Goal: Check status

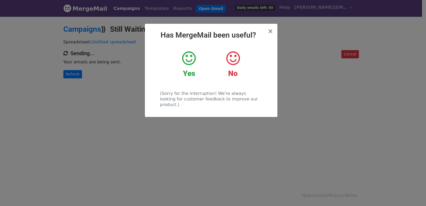
click at [75, 72] on div "× Has MergeMail been useful? Yes No (Sorry for the interruption! We're always l…" at bounding box center [213, 111] width 426 height 190
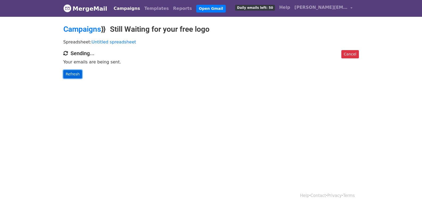
click at [74, 73] on link "Refresh" at bounding box center [72, 74] width 19 height 8
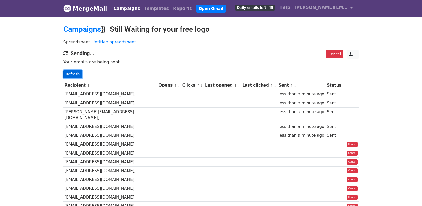
click at [66, 73] on link "Refresh" at bounding box center [72, 74] width 19 height 8
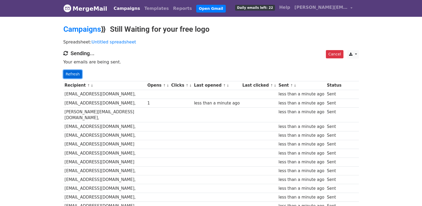
click at [72, 75] on link "Refresh" at bounding box center [72, 74] width 19 height 8
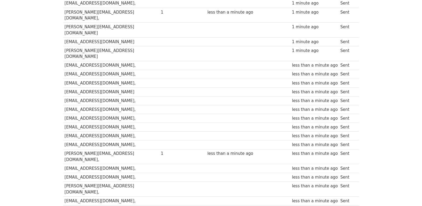
scroll to position [370, 0]
